Goal: Task Accomplishment & Management: Use online tool/utility

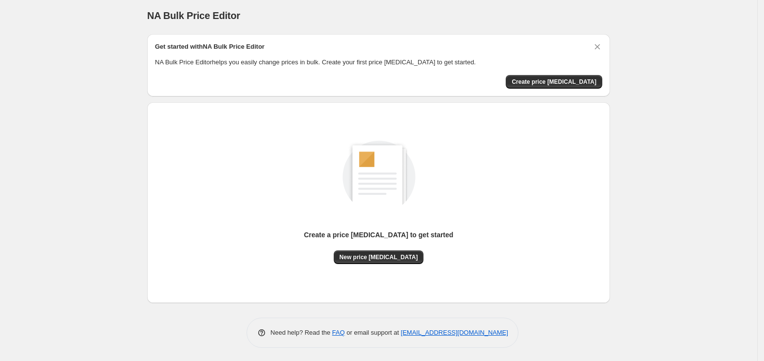
scroll to position [4, 0]
click at [389, 255] on span "New price [MEDICAL_DATA]" at bounding box center [379, 257] width 78 height 8
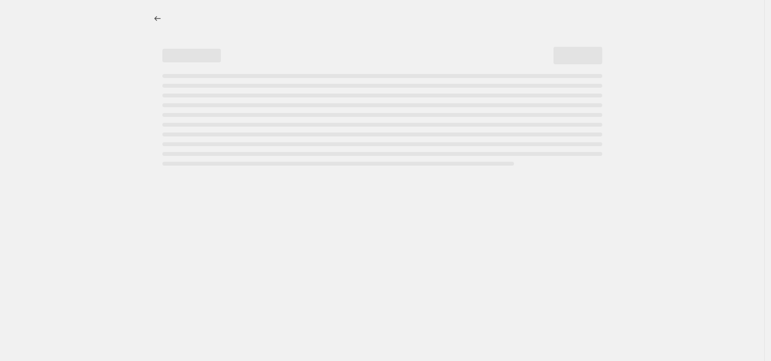
select select "percentage"
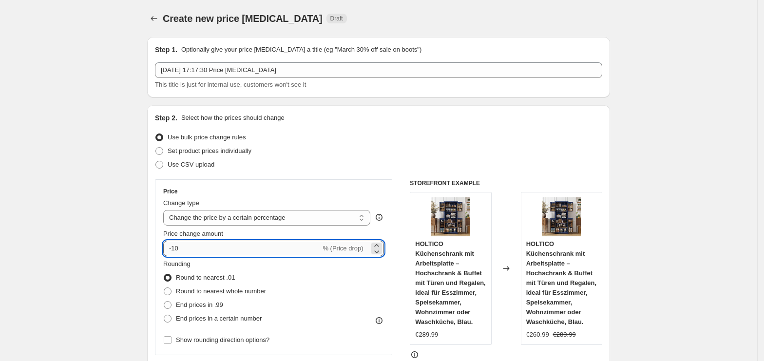
click at [242, 256] on input "-10" at bounding box center [241, 249] width 157 height 16
type input "-1"
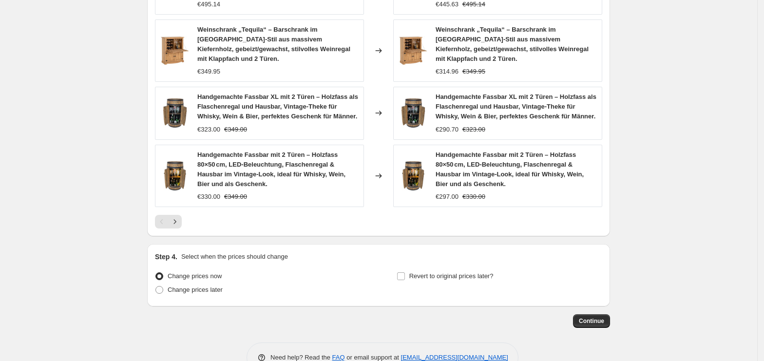
scroll to position [700, 0]
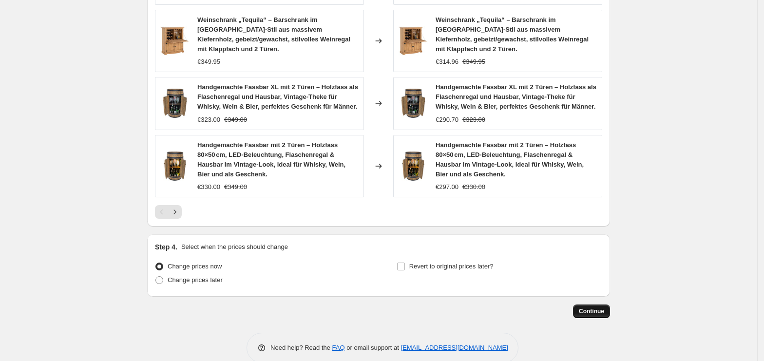
type input "-35"
click at [583, 305] on button "Continue" at bounding box center [591, 312] width 37 height 14
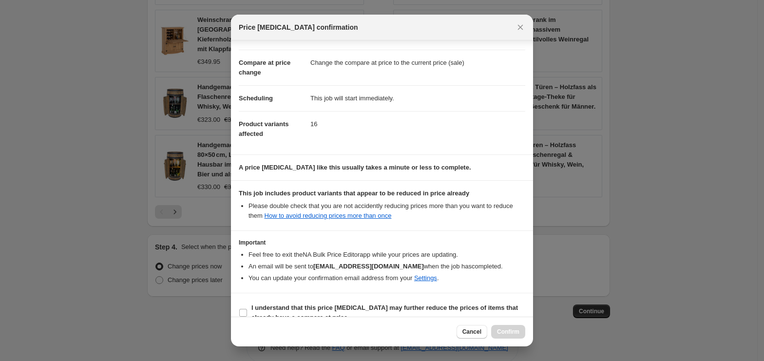
scroll to position [50, 0]
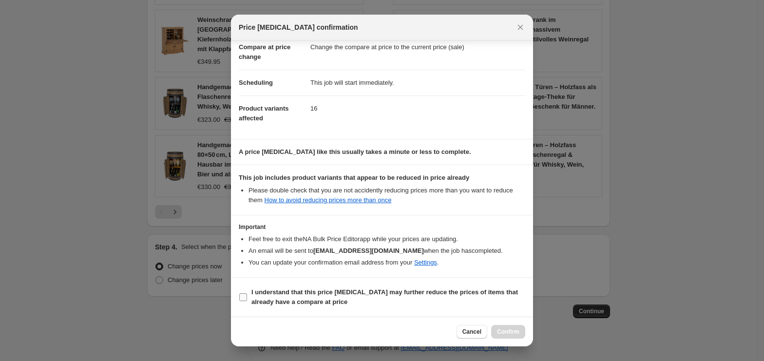
drag, startPoint x: 280, startPoint y: 297, endPoint x: 397, endPoint y: 307, distance: 117.4
click at [289, 297] on span "I understand that this price [MEDICAL_DATA] may further reduce the prices of it…" at bounding box center [389, 297] width 274 height 19
drag, startPoint x: 324, startPoint y: 311, endPoint x: 369, endPoint y: 309, distance: 44.9
click at [330, 309] on section "I understand that this price [MEDICAL_DATA] may further reduce the prices of it…" at bounding box center [382, 297] width 302 height 39
click at [294, 297] on span "I understand that this price [MEDICAL_DATA] may further reduce the prices of it…" at bounding box center [389, 297] width 274 height 19
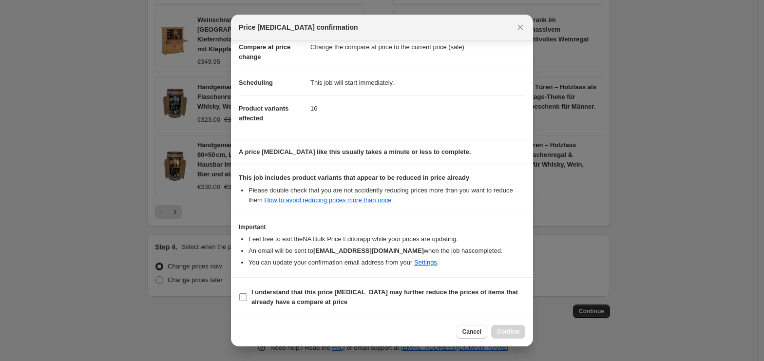
drag, startPoint x: 328, startPoint y: 305, endPoint x: 334, endPoint y: 303, distance: 6.3
click at [330, 305] on b "I understand that this price [MEDICAL_DATA] may further reduce the prices of it…" at bounding box center [385, 297] width 267 height 17
click at [273, 299] on b "I understand that this price [MEDICAL_DATA] may further reduce the prices of it…" at bounding box center [385, 297] width 267 height 17
click at [247, 299] on input "I understand that this price [MEDICAL_DATA] may further reduce the prices of it…" at bounding box center [243, 297] width 8 height 8
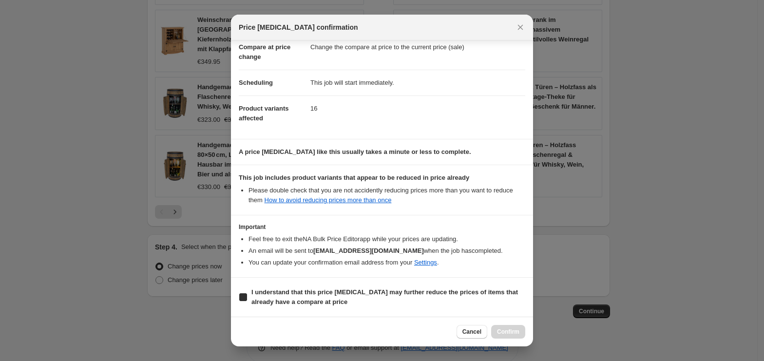
checkbox input "true"
click at [513, 328] on button "Confirm" at bounding box center [508, 332] width 34 height 14
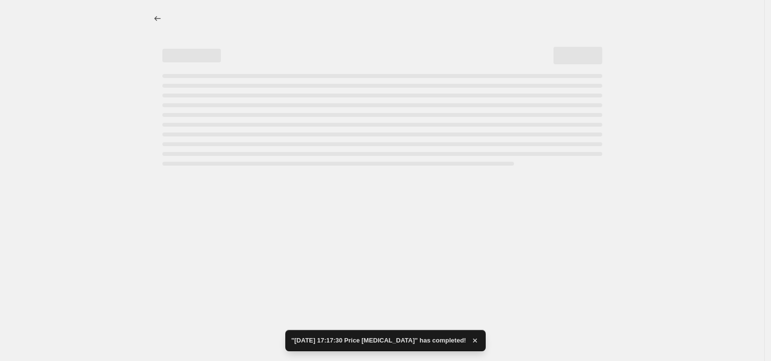
select select "percentage"
